Goal: Complete application form

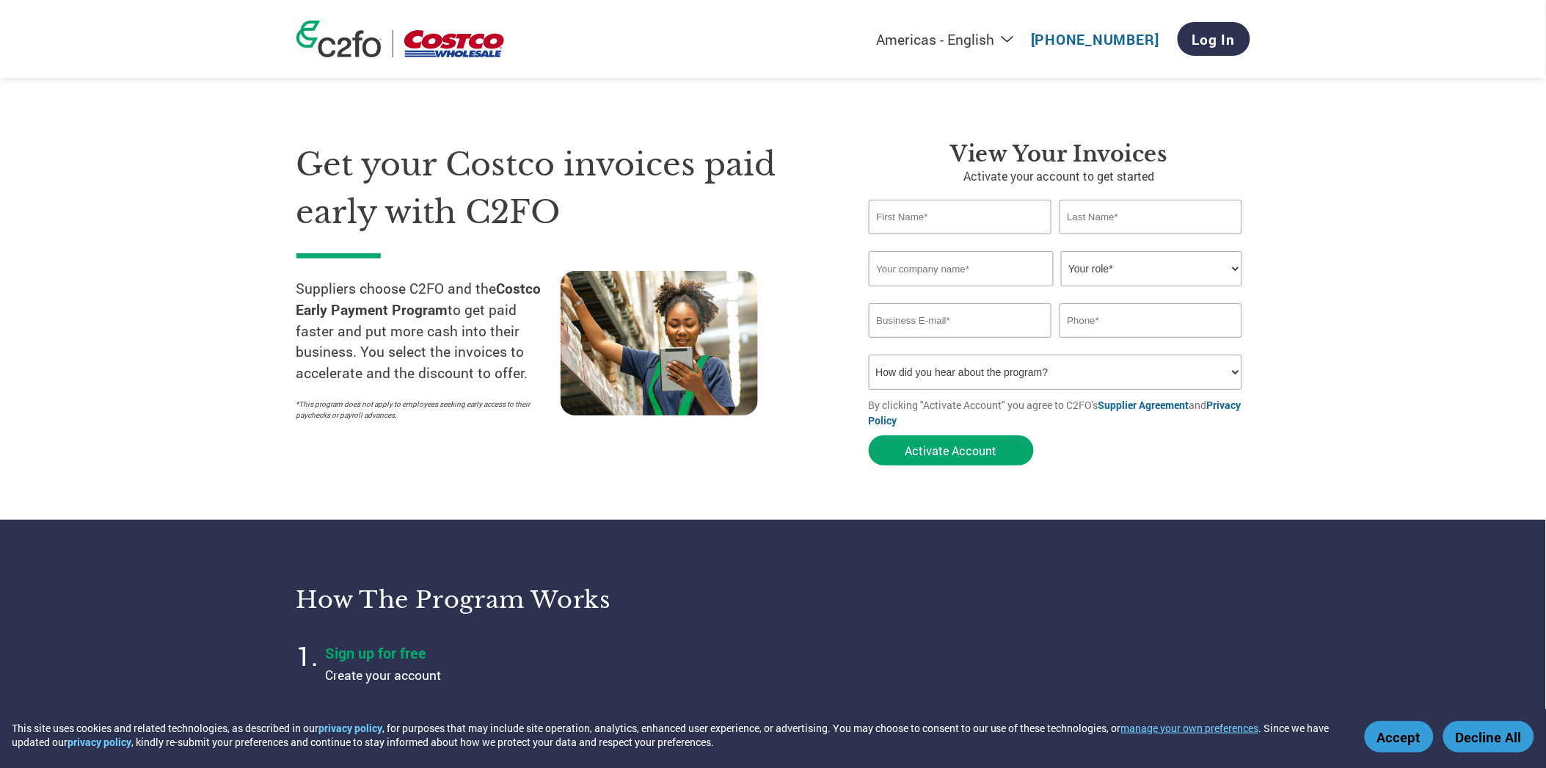
click at [945, 211] on input "text" at bounding box center [960, 217] width 183 height 34
click at [913, 142] on h3 "View Your Invoices" at bounding box center [1060, 154] width 382 height 26
click at [955, 216] on input "text" at bounding box center [960, 217] width 183 height 34
type input "[PERSON_NAME]"
type input "Judge"
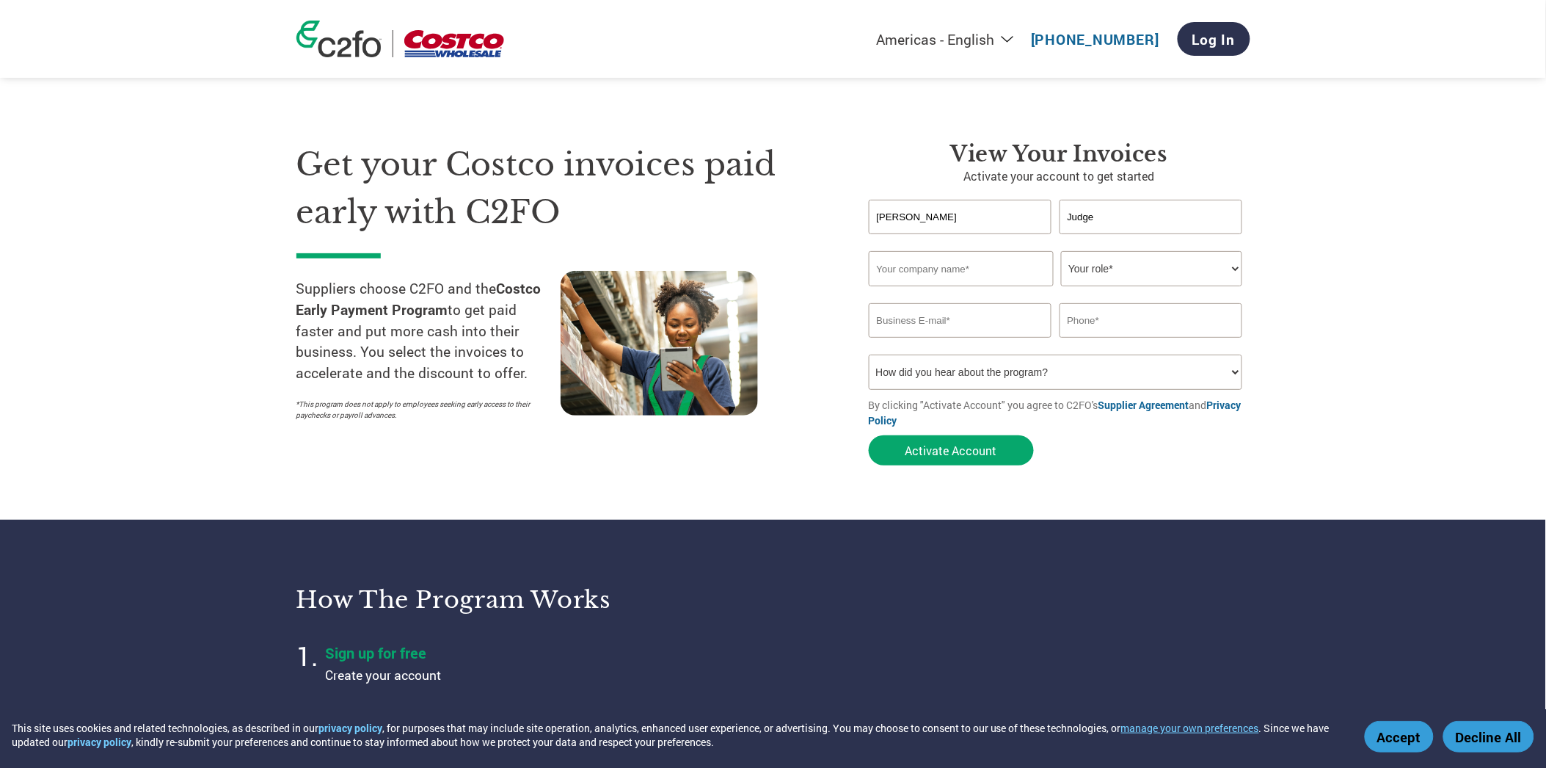
type input "EnVogue International LLC"
type input "[PERSON_NAME][EMAIL_ADDRESS][DOMAIN_NAME]"
type input "2127257276"
click at [1165, 262] on select "Your role* CFO Controller Credit Manager Finance Director Treasurer CEO Preside…" at bounding box center [1151, 268] width 181 height 35
select select "CONTROLLER"
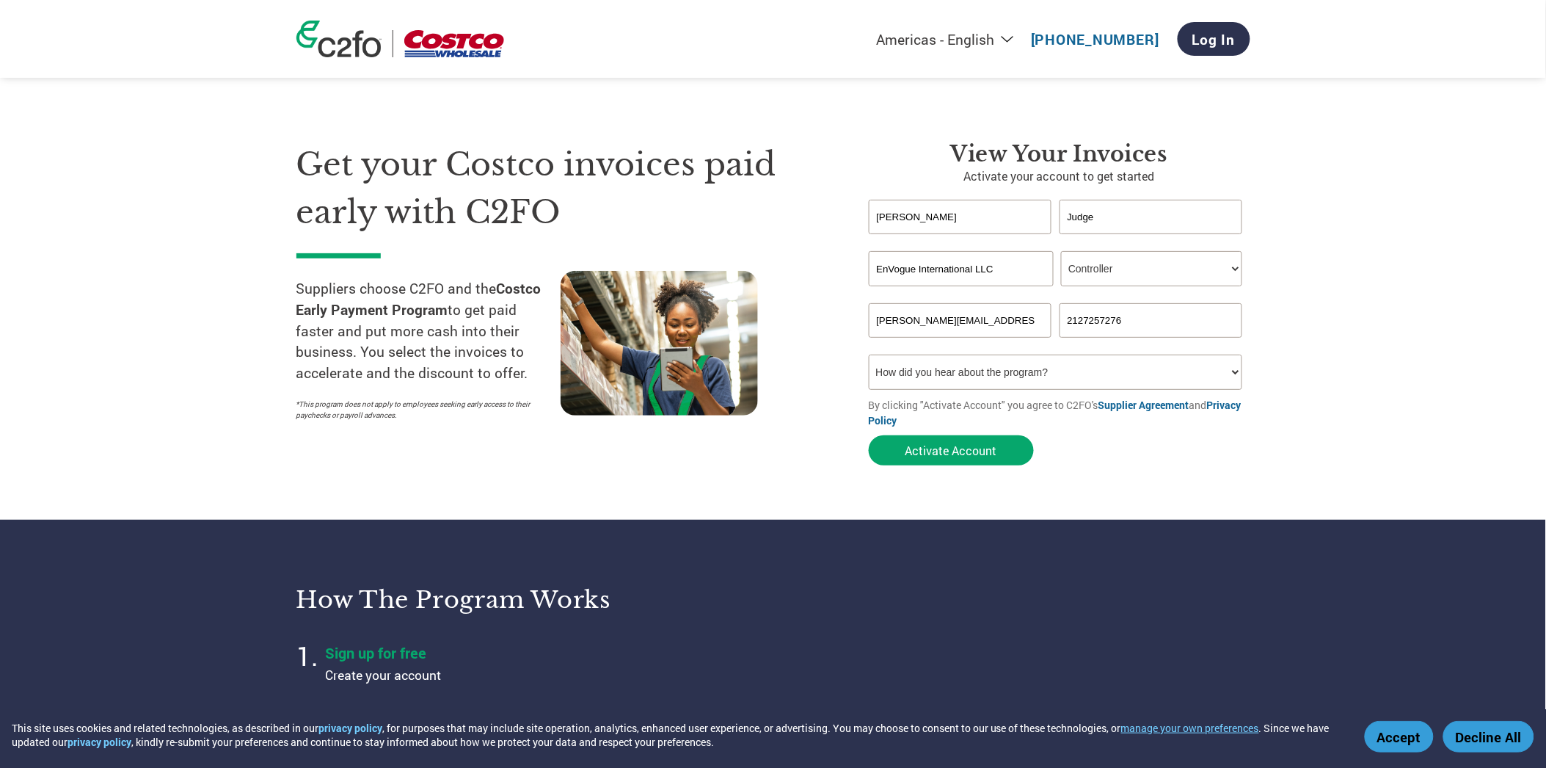
click at [1061, 251] on select "Your role* CFO Controller Credit Manager Finance Director Treasurer CEO Preside…" at bounding box center [1151, 268] width 181 height 35
click at [977, 375] on select "How did you hear about the program? Received a letter Email Social Media Online…" at bounding box center [1056, 371] width 374 height 35
click at [869, 354] on select "How did you hear about the program? Received a letter Email Social Media Online…" at bounding box center [1056, 371] width 374 height 35
click at [954, 379] on select "How did you hear about the program? Received a letter Email Social Media Online…" at bounding box center [1056, 371] width 374 height 35
select select "Email"
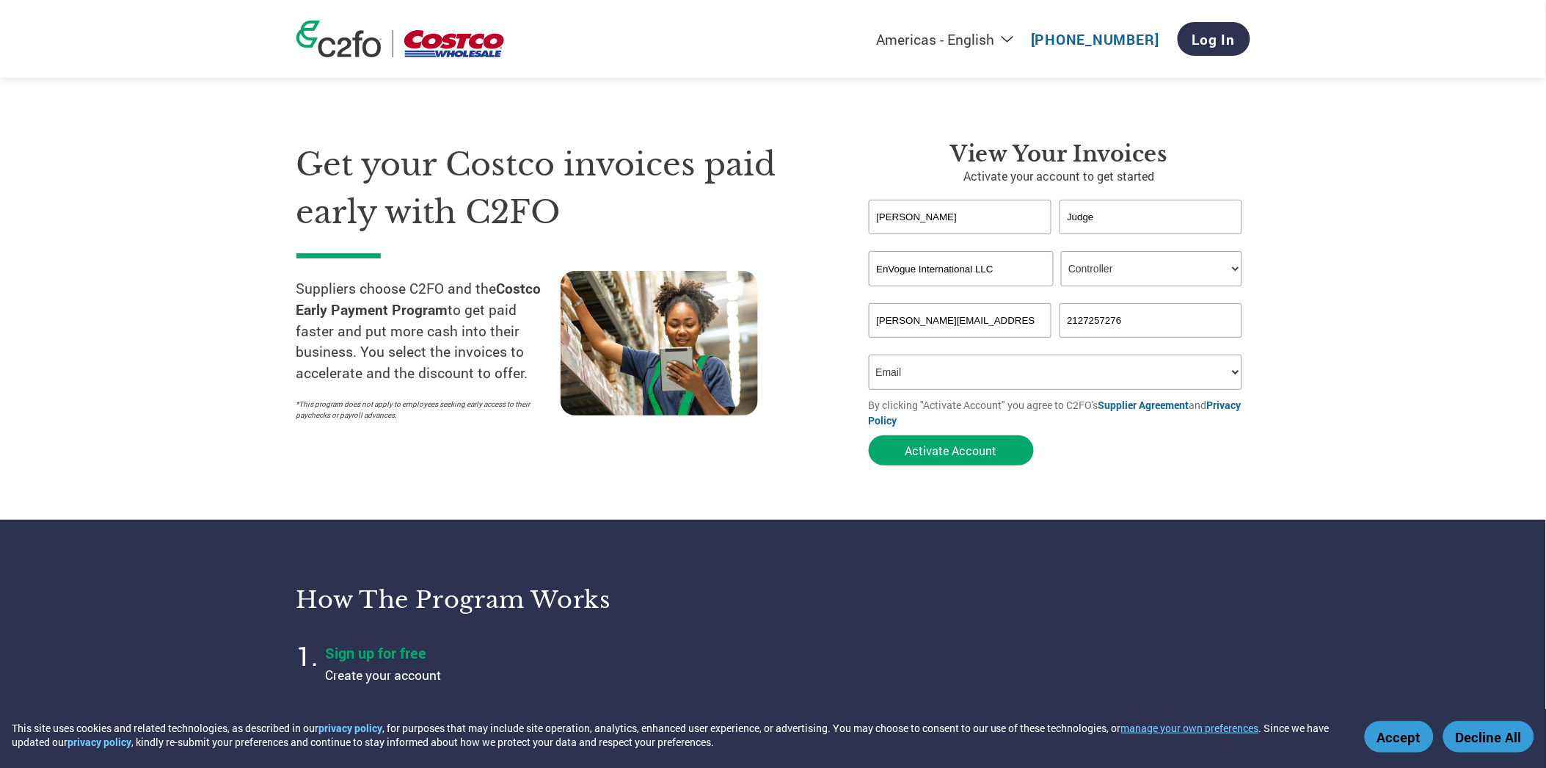
click at [869, 354] on select "How did you hear about the program? Received a letter Email Social Media Online…" at bounding box center [1056, 371] width 374 height 35
click at [942, 457] on button "Activate Account" at bounding box center [951, 450] width 165 height 30
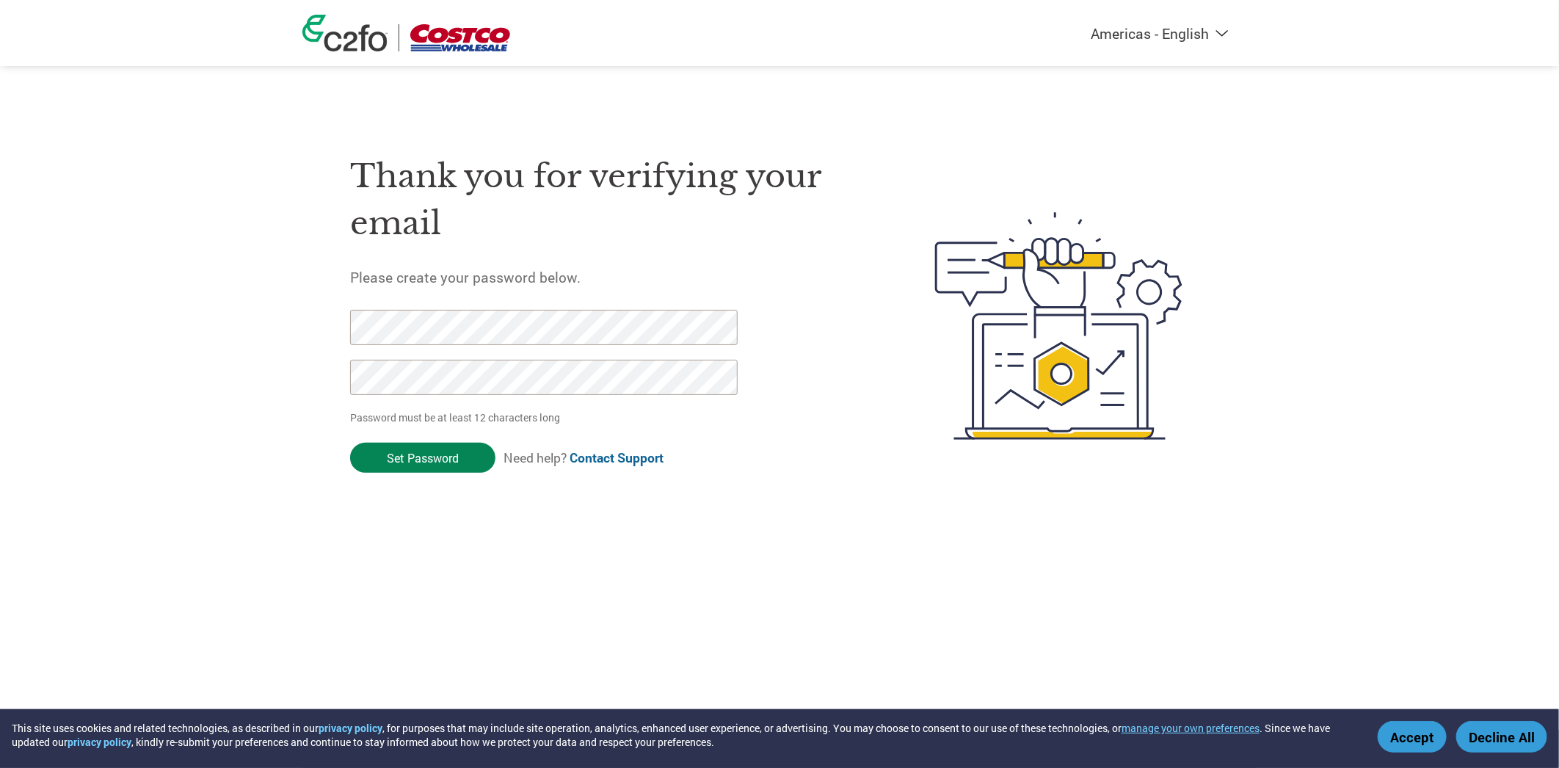
click at [384, 471] on input "Set Password" at bounding box center [422, 458] width 145 height 30
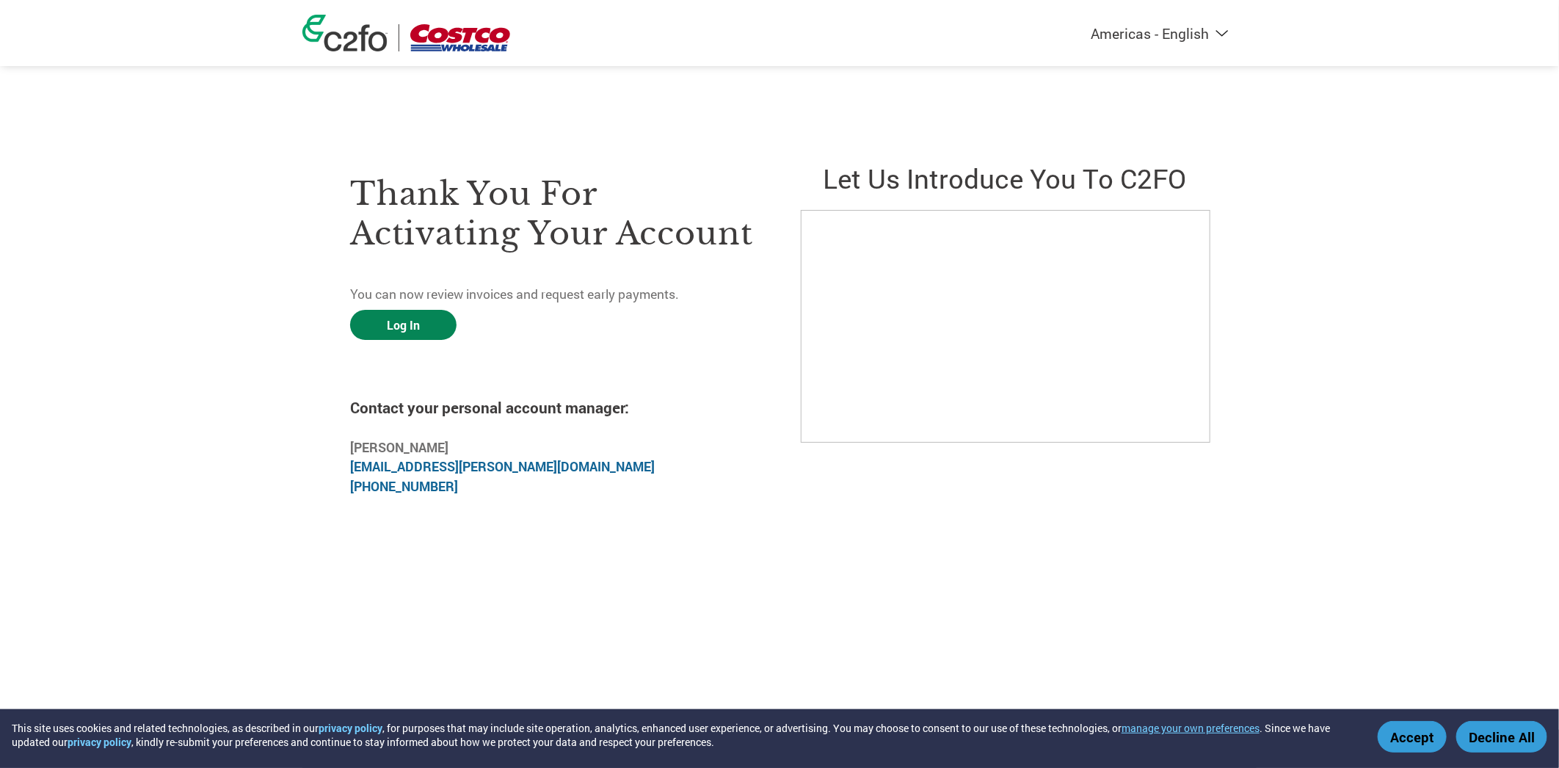
click at [379, 316] on link "Log In" at bounding box center [403, 325] width 106 height 30
